Goal: Navigation & Orientation: Find specific page/section

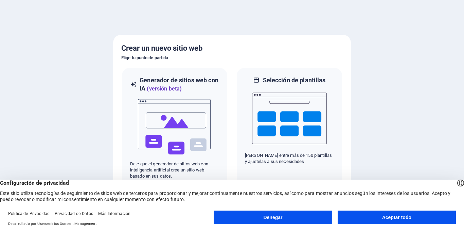
click at [401, 220] on button "Aceptar todo" at bounding box center [396, 217] width 118 height 14
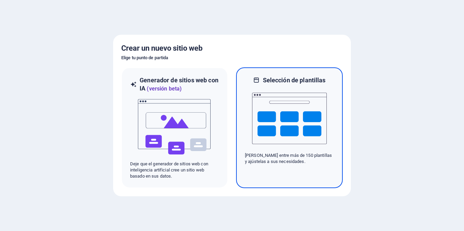
click at [295, 122] on img at bounding box center [289, 118] width 75 height 68
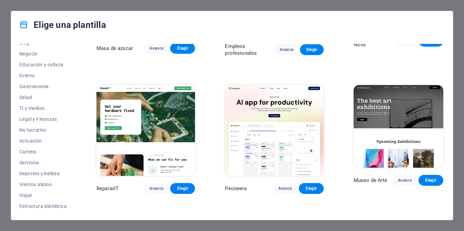
scroll to position [102, 0]
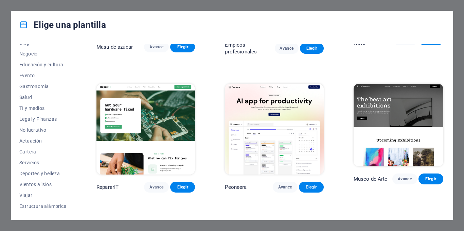
click at [273, 136] on img at bounding box center [274, 129] width 98 height 91
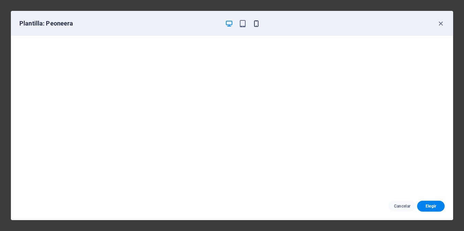
click at [257, 23] on icon "button" at bounding box center [256, 24] width 8 height 8
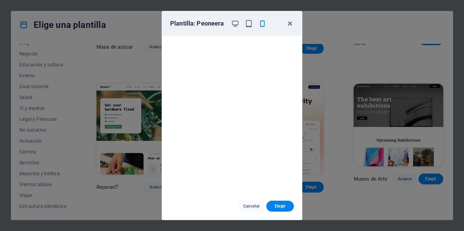
click at [290, 23] on icon "button" at bounding box center [290, 24] width 8 height 8
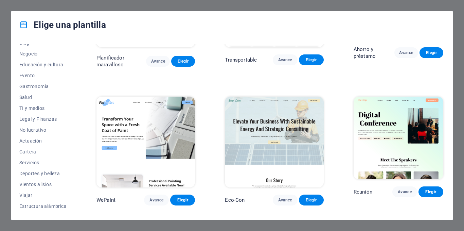
scroll to position [373, 0]
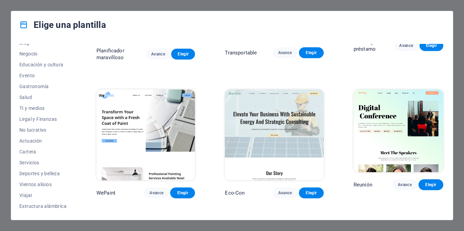
click at [137, 107] on img at bounding box center [145, 134] width 98 height 91
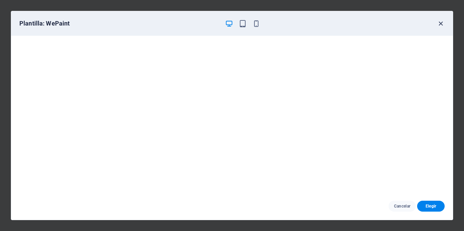
click at [440, 24] on icon "button" at bounding box center [441, 24] width 8 height 8
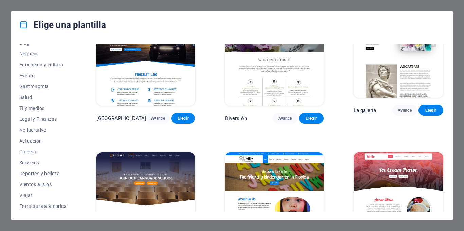
scroll to position [4168, 0]
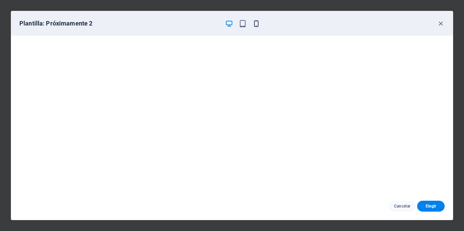
click at [256, 25] on icon "button" at bounding box center [256, 24] width 8 height 8
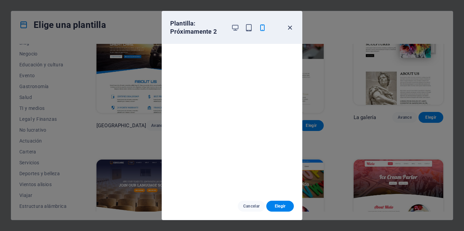
click at [288, 29] on icon "button" at bounding box center [290, 28] width 8 height 8
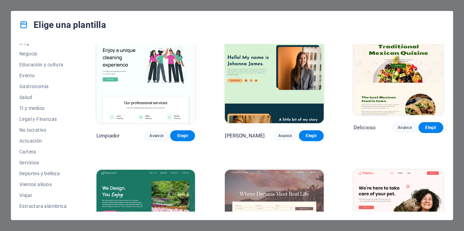
scroll to position [883, 0]
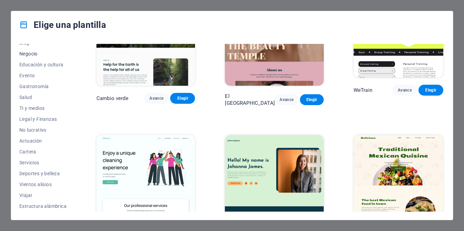
click at [28, 54] on font "Negocio" at bounding box center [28, 53] width 18 height 5
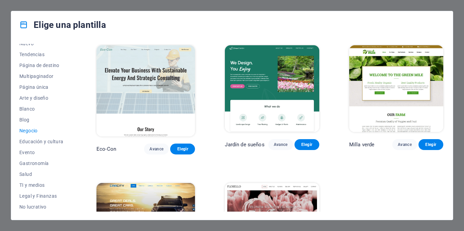
scroll to position [0, 0]
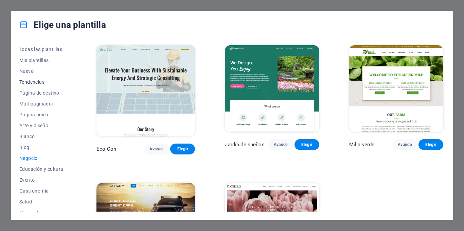
click at [44, 82] on font "Tendencias" at bounding box center [31, 81] width 25 height 5
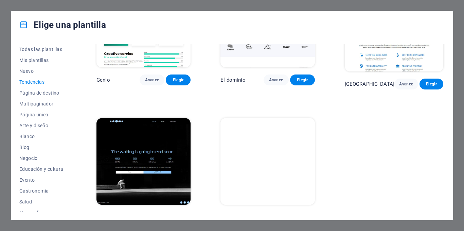
scroll to position [614, 0]
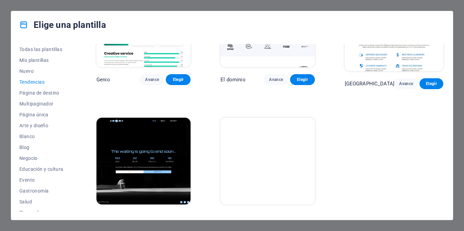
click at [158, 142] on img at bounding box center [143, 160] width 94 height 87
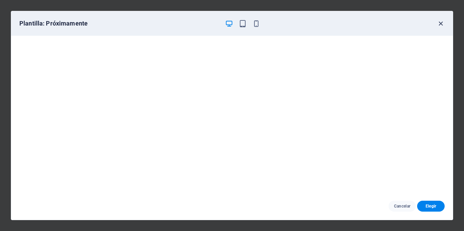
click at [440, 24] on icon "button" at bounding box center [441, 24] width 8 height 8
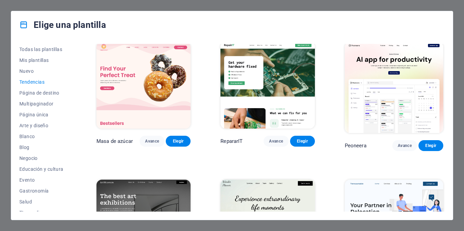
scroll to position [0, 0]
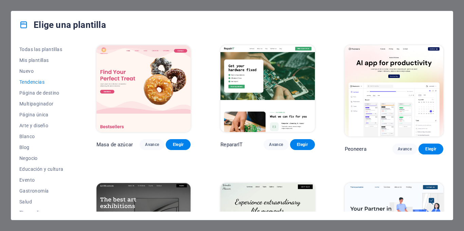
click at [457, 86] on div "Elige una plantilla Todas las plantillas Mis plantillas Nuevo Tendencias Página…" at bounding box center [232, 115] width 464 height 231
click at [40, 7] on div "Elige una plantilla Todas las plantillas Mis plantillas Nuevo Tendencias Página…" at bounding box center [232, 115] width 464 height 231
click at [35, 9] on div "Elige una plantilla Todas las plantillas Mis plantillas Nuevo Tendencias Página…" at bounding box center [232, 115] width 464 height 231
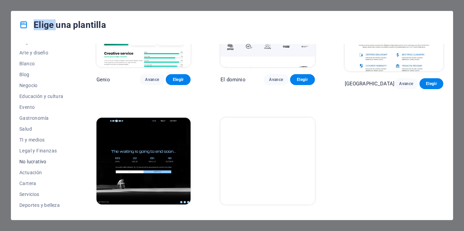
scroll to position [104, 0]
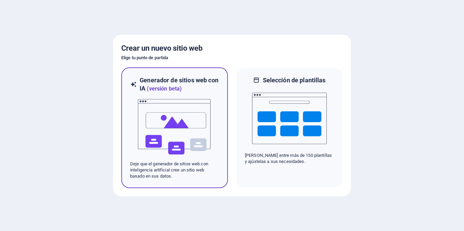
click at [179, 120] on img at bounding box center [174, 127] width 75 height 68
